Goal: Task Accomplishment & Management: Manage account settings

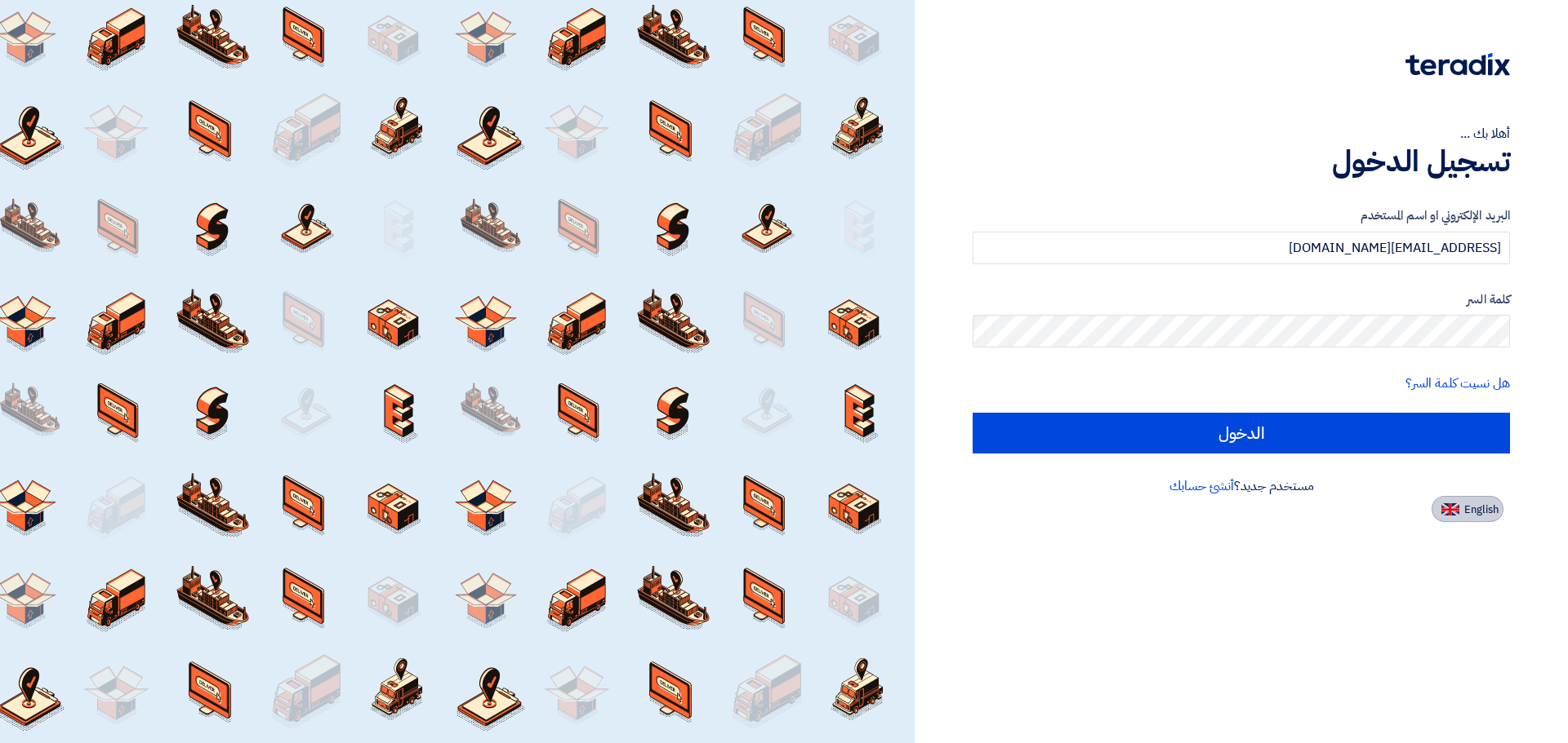
click at [1490, 518] on button "English" at bounding box center [1467, 509] width 72 height 26
type input "Sign in"
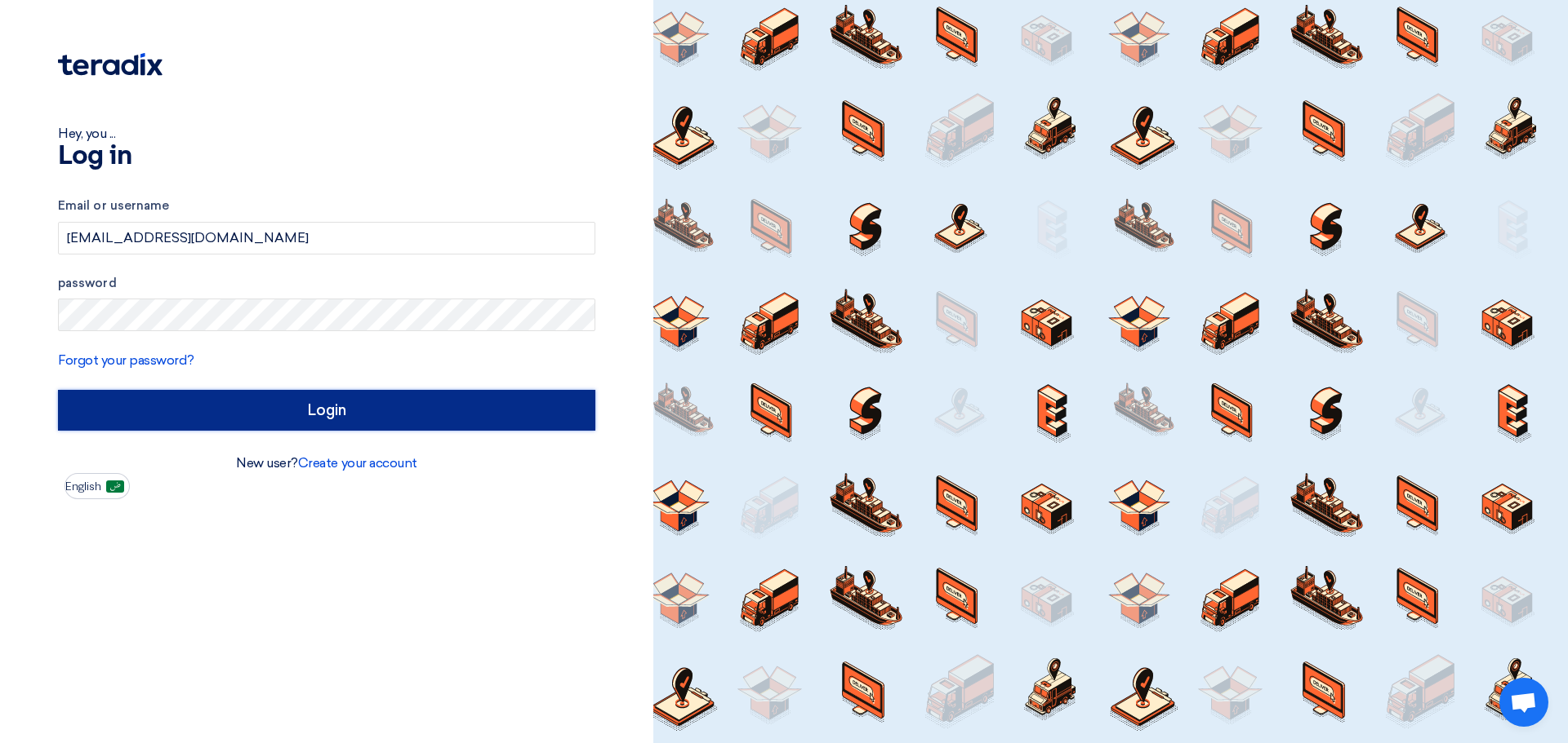
click at [370, 415] on input "Login" at bounding box center [327, 410] width 538 height 40
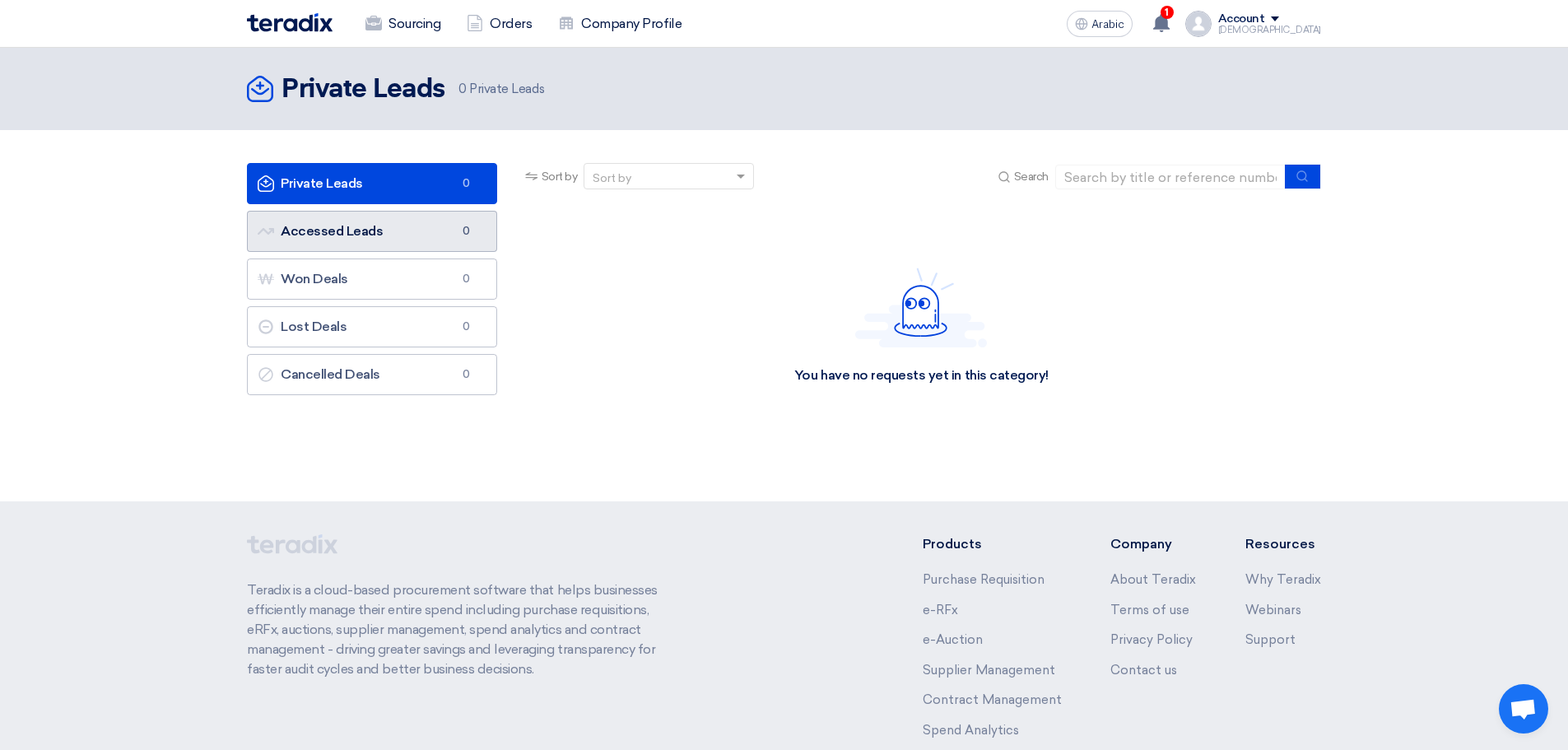
click at [423, 227] on link "Accessed Leads Accessed Leads 0" at bounding box center [372, 232] width 250 height 41
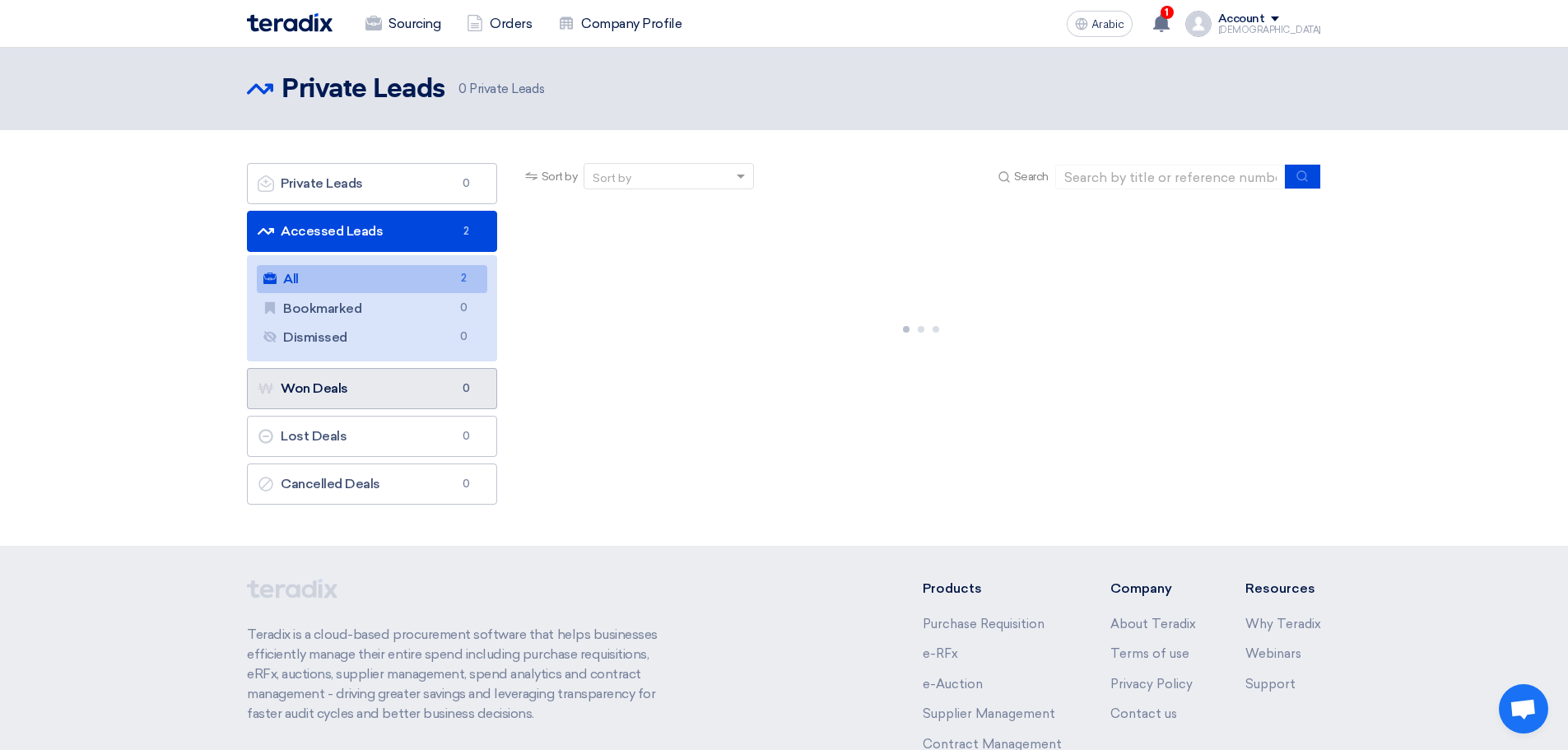
click at [417, 392] on link "Won Deals Won Deals 0" at bounding box center [372, 388] width 250 height 41
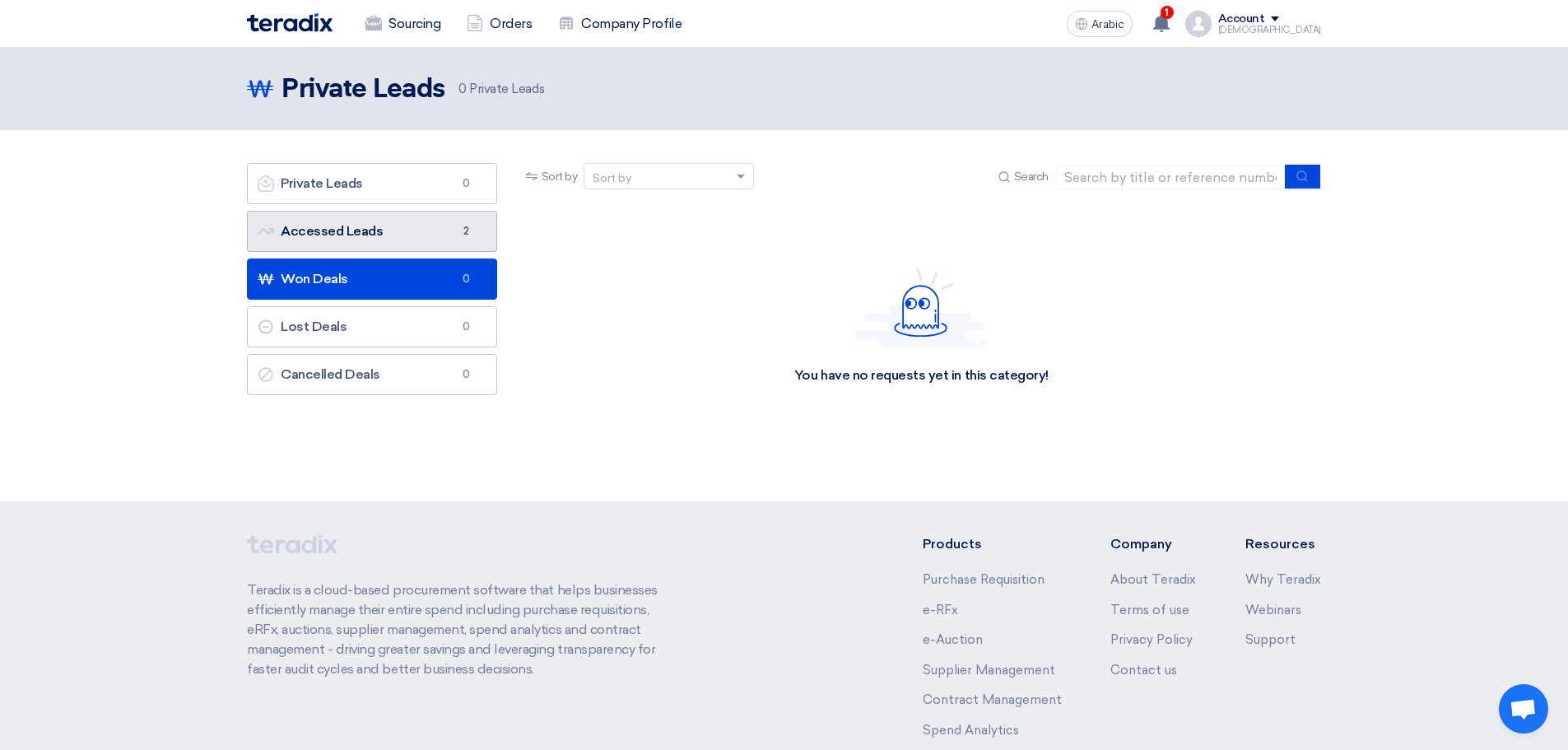
click at [428, 226] on link "Accessed Leads Accessed Leads 2" at bounding box center [372, 232] width 250 height 41
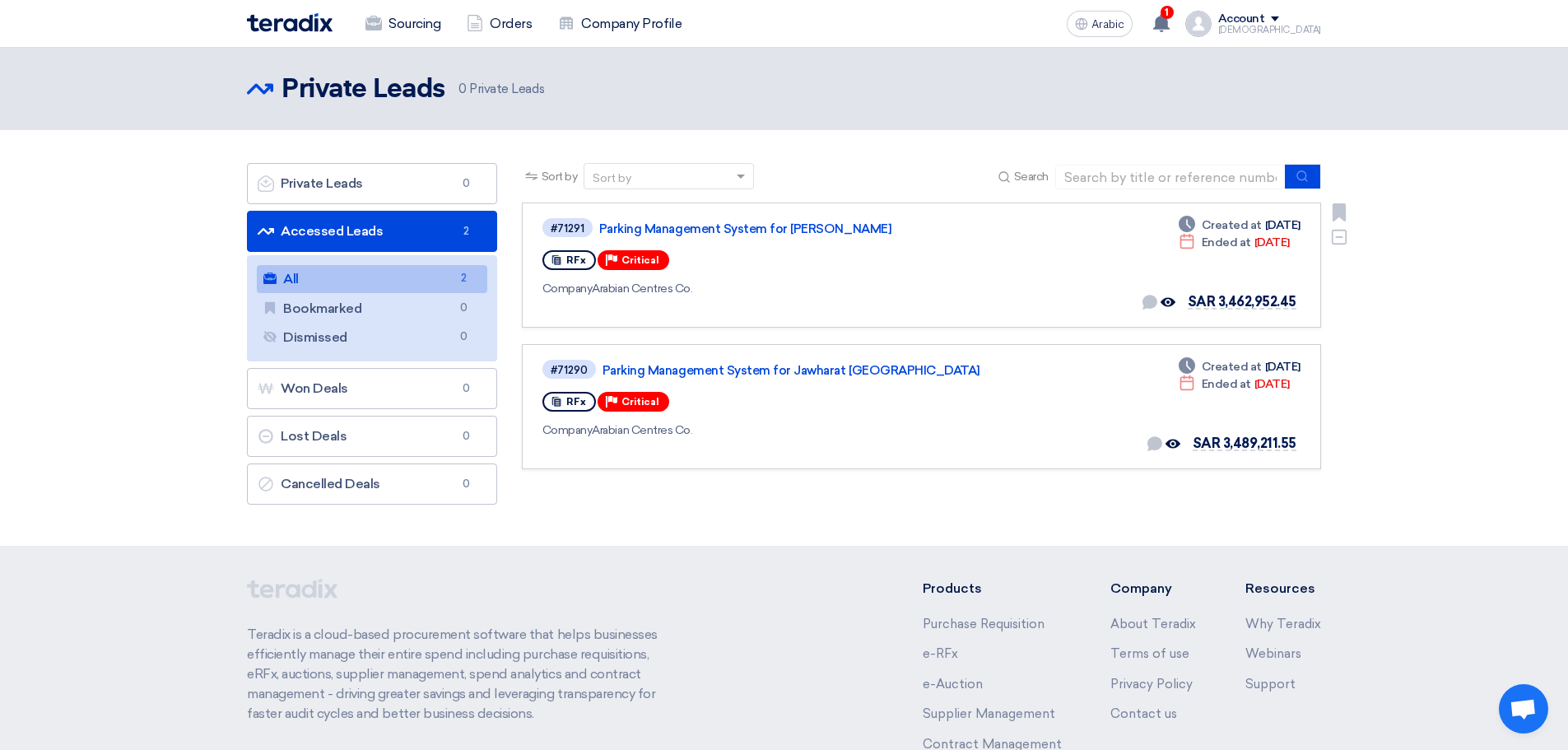
click at [976, 273] on div "#71291 Parking Management System for Jawharat Jeddah RFx Priority Critical Comp…" at bounding box center [778, 265] width 471 height 97
click at [751, 224] on font "Parking Management System for [PERSON_NAME]" at bounding box center [744, 228] width 292 height 14
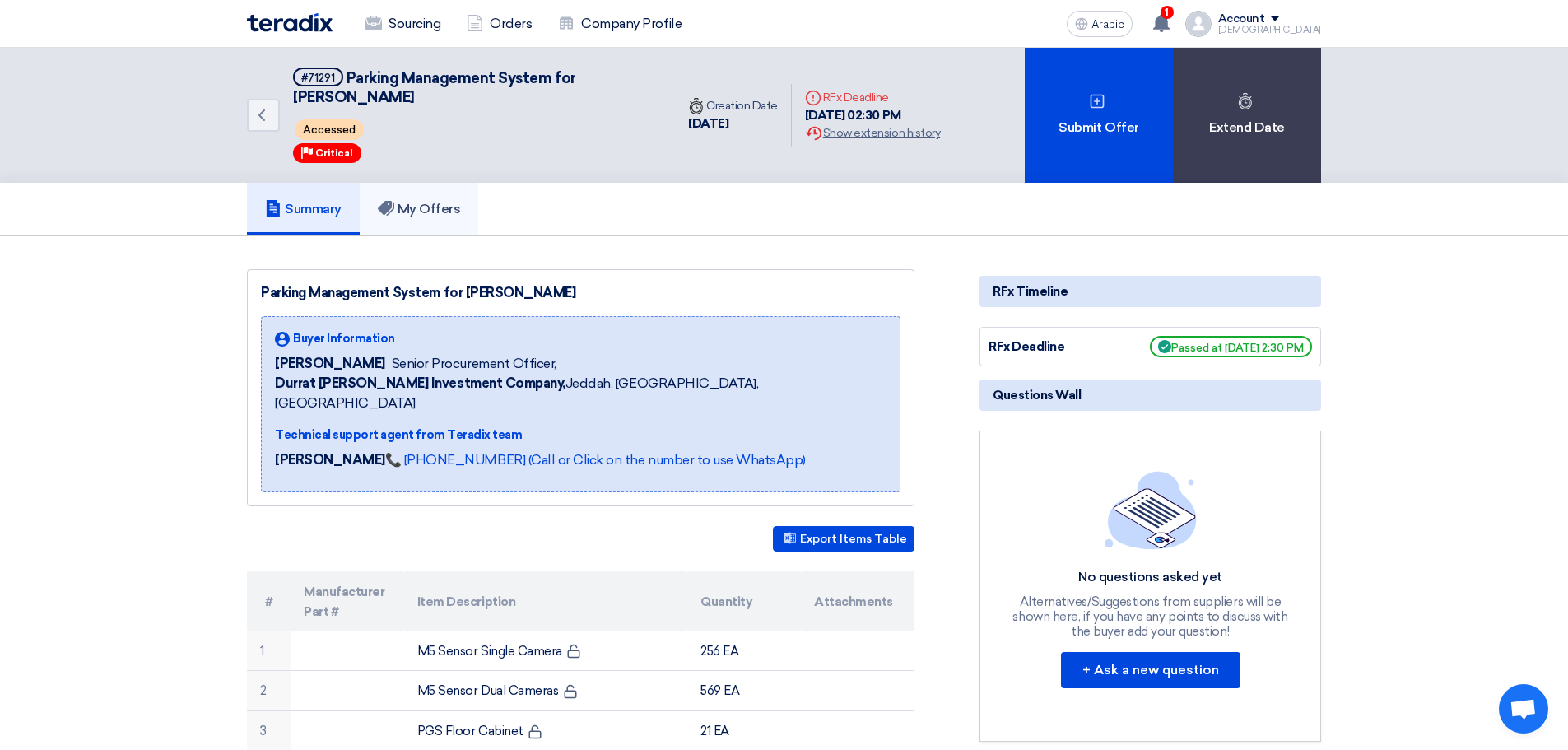
click at [436, 203] on font "My Offers" at bounding box center [429, 209] width 64 height 15
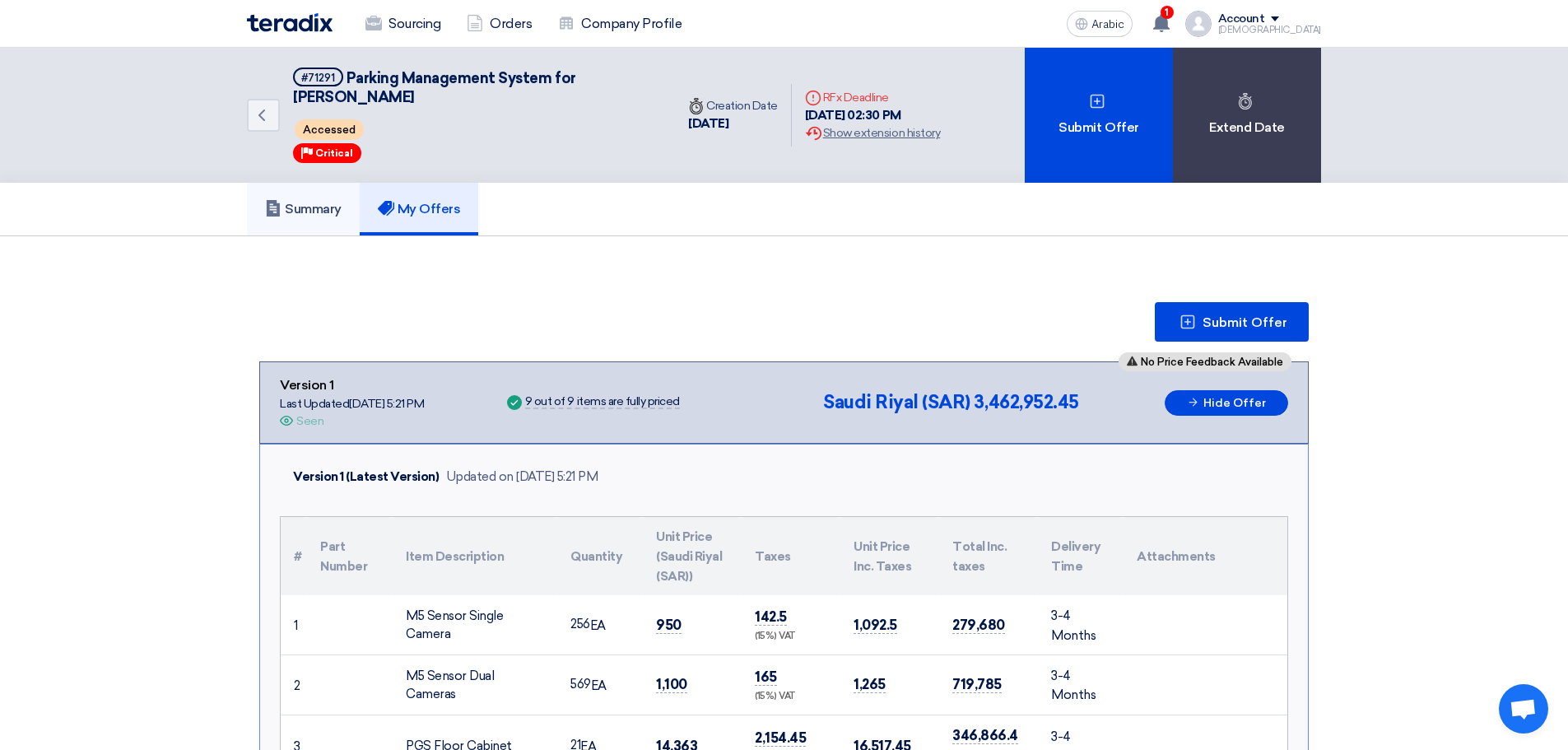
click at [316, 206] on font "Summary" at bounding box center [313, 209] width 57 height 15
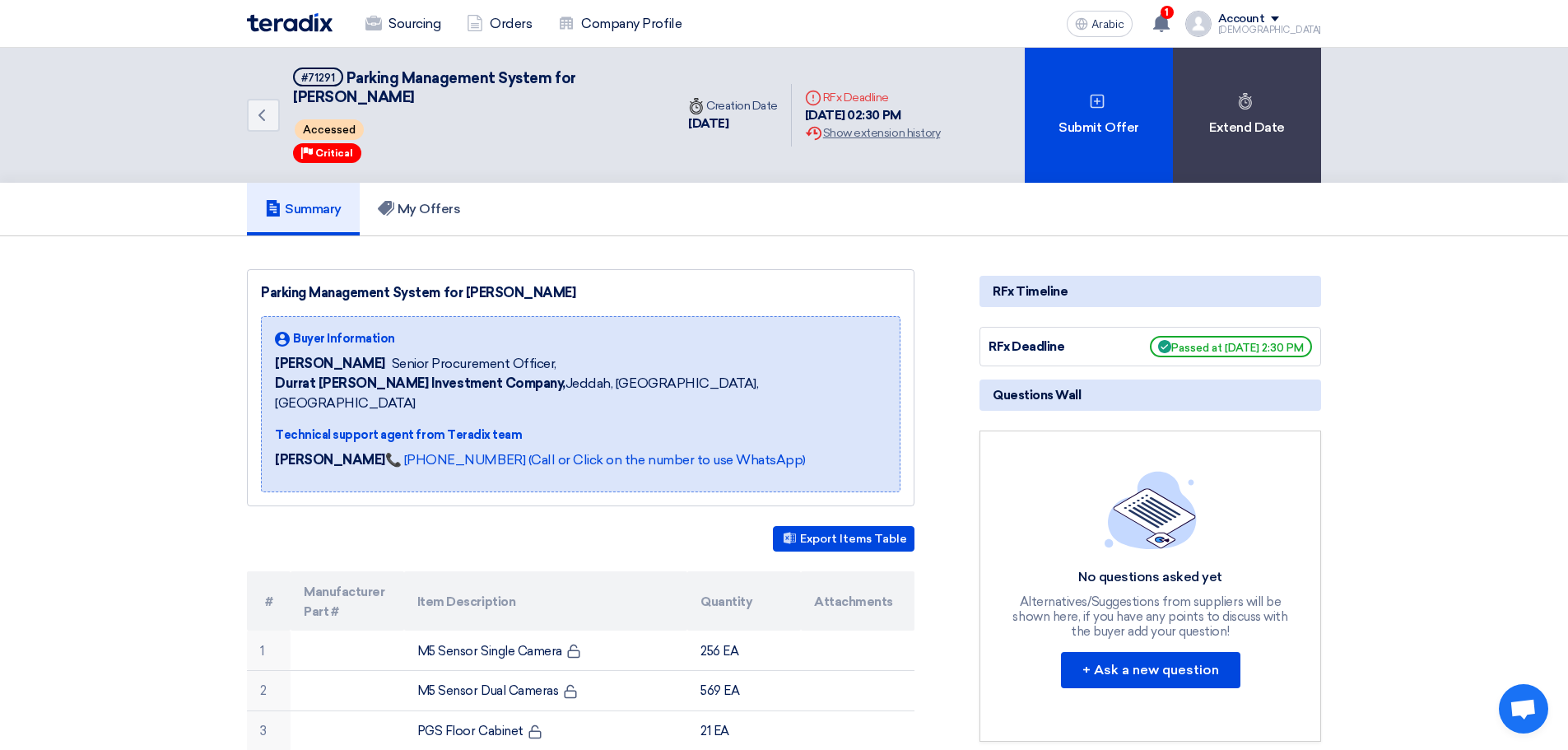
click at [1052, 393] on font "Questions Wall" at bounding box center [1037, 395] width 88 height 14
click at [1104, 395] on h5 "Questions Wall" at bounding box center [1150, 395] width 342 height 31
click at [1063, 292] on font "RFx Timeline" at bounding box center [1030, 291] width 75 height 14
click at [1028, 287] on font "RFx Timeline" at bounding box center [1030, 291] width 75 height 14
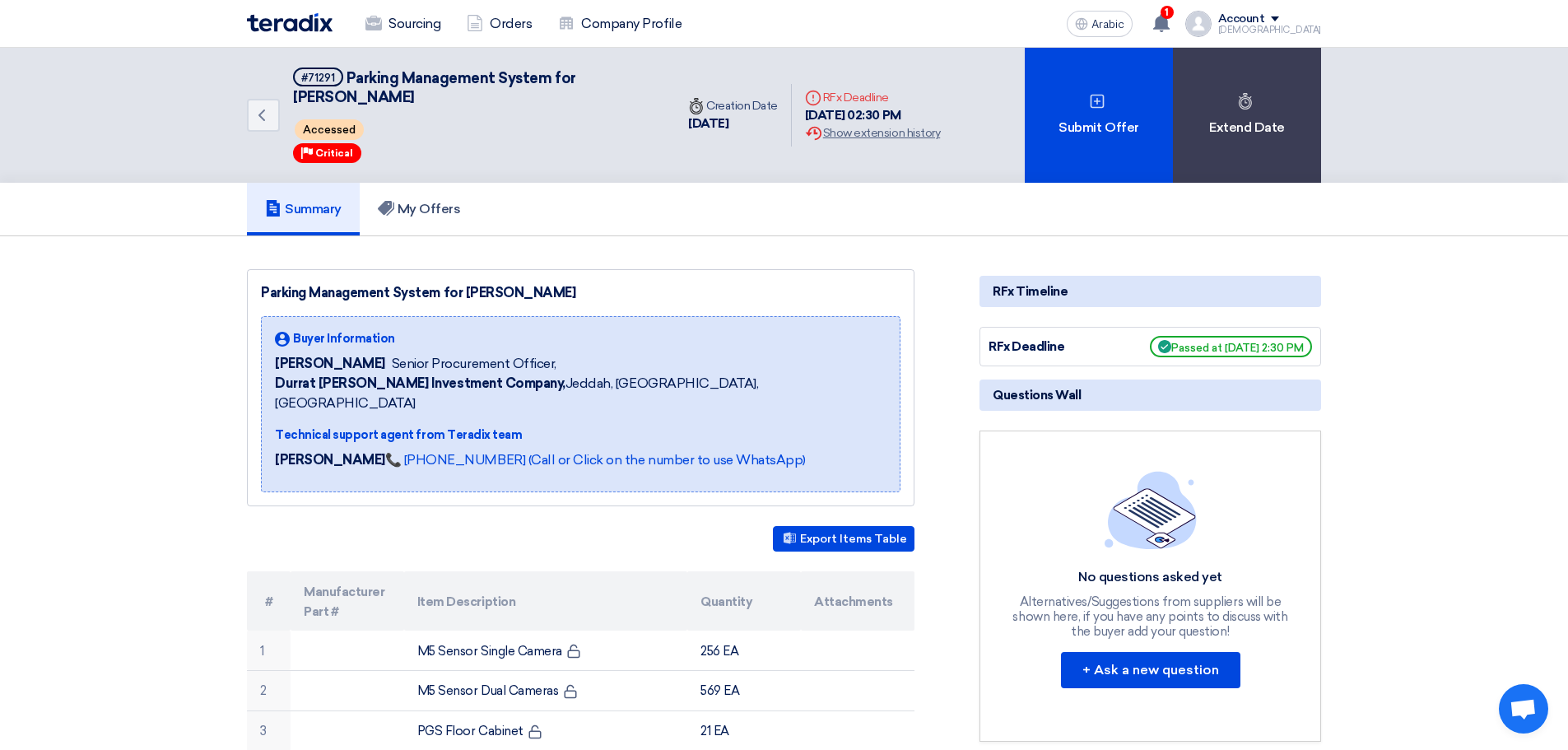
click at [1028, 287] on font "RFx Timeline" at bounding box center [1030, 291] width 75 height 14
